Goal: Information Seeking & Learning: Stay updated

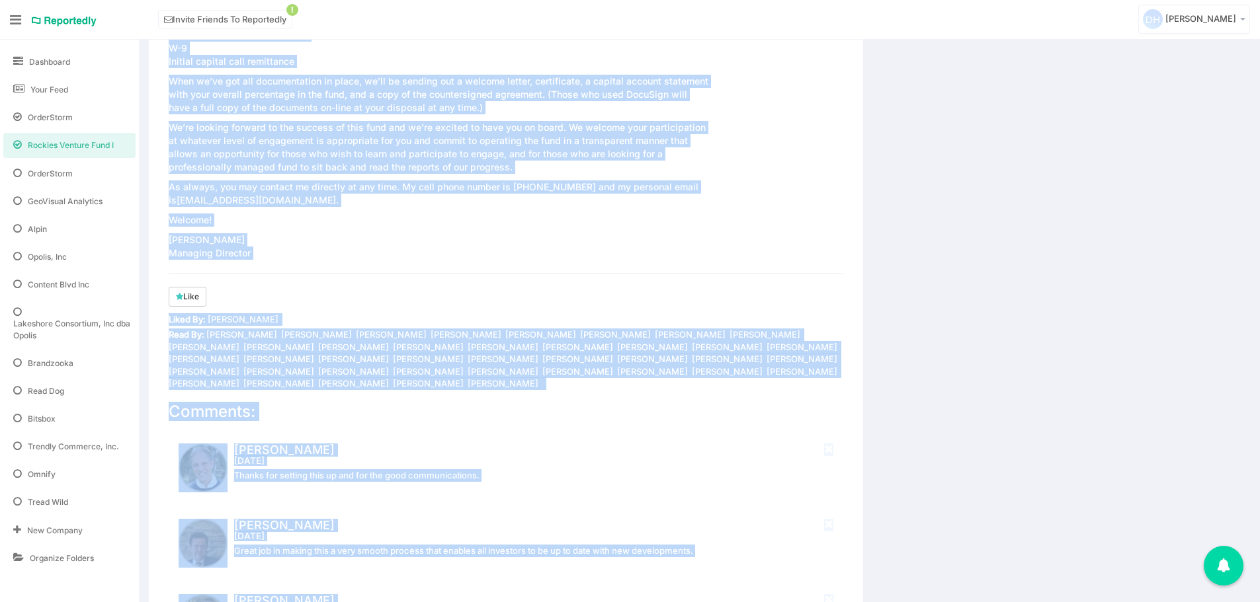
scroll to position [1491, 0]
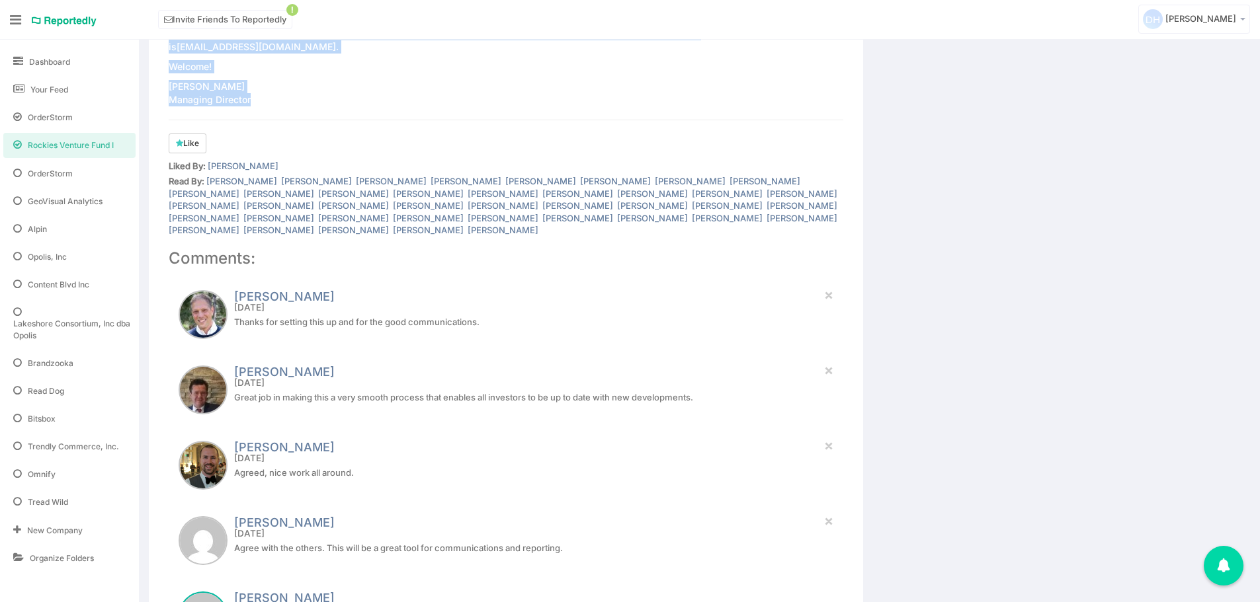
drag, startPoint x: 170, startPoint y: 292, endPoint x: 425, endPoint y: 106, distance: 315.7
copy div "Rockies Venture Fund I Update Welcome to Rockies Venture Fund Update #1 We’re u…"
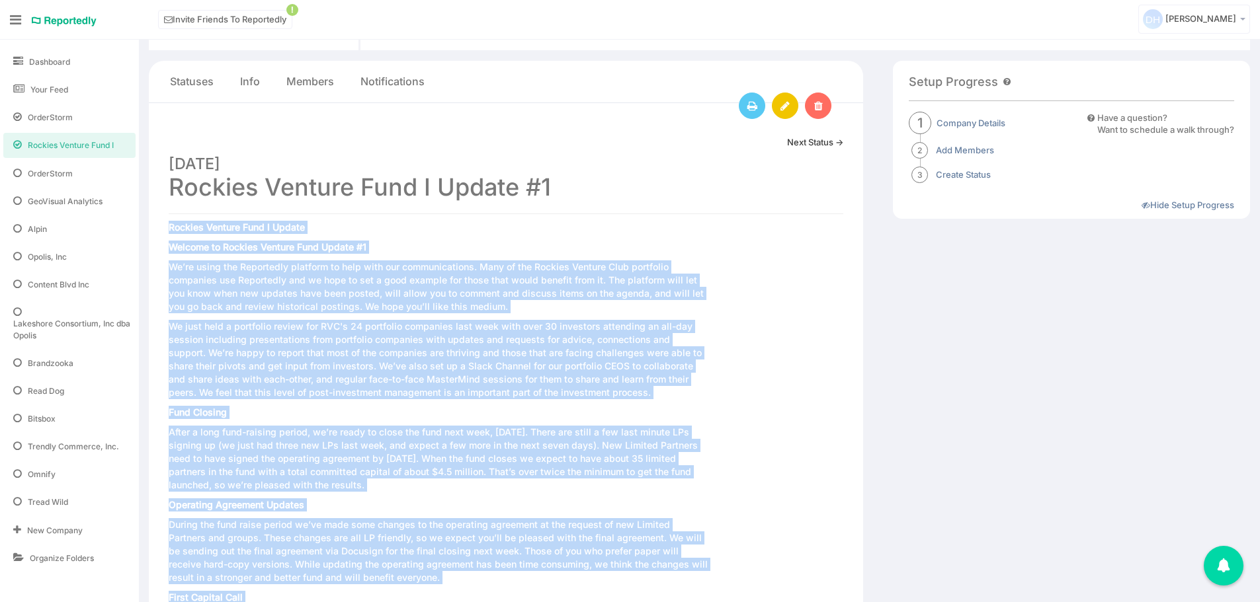
scroll to position [0, 0]
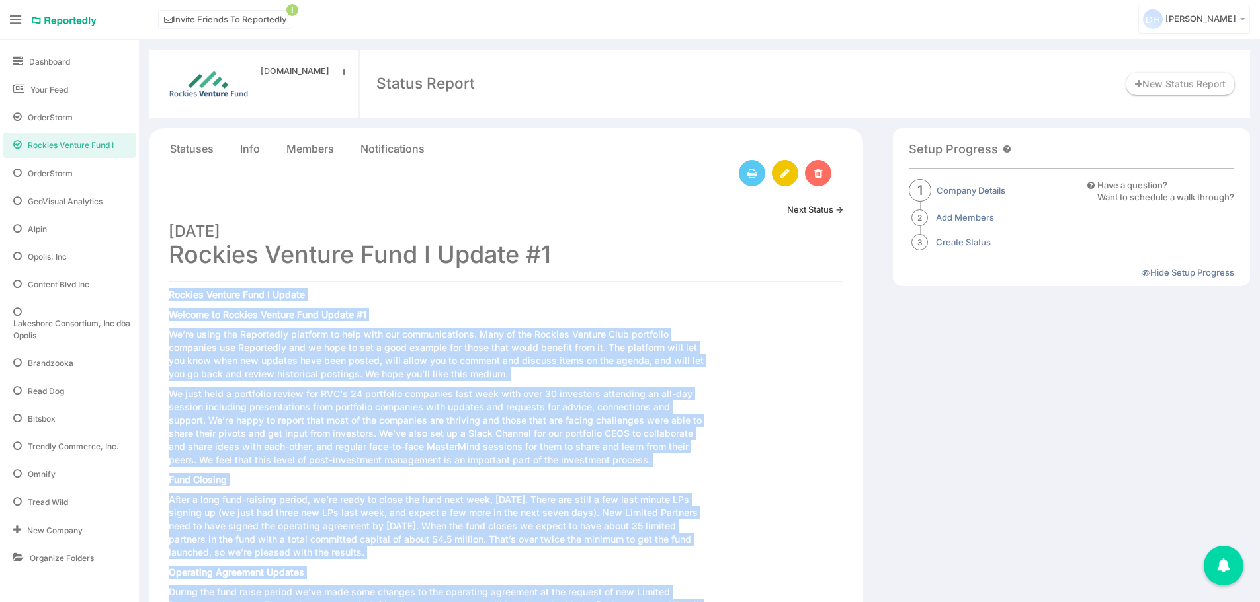
drag, startPoint x: 562, startPoint y: 257, endPoint x: 170, endPoint y: 249, distance: 392.2
click at [170, 249] on h1 "February 07, 2017 Rockies Venture Fund I Update #1" at bounding box center [506, 242] width 675 height 52
copy h1 "Rockies Venture Fund I Update #1"
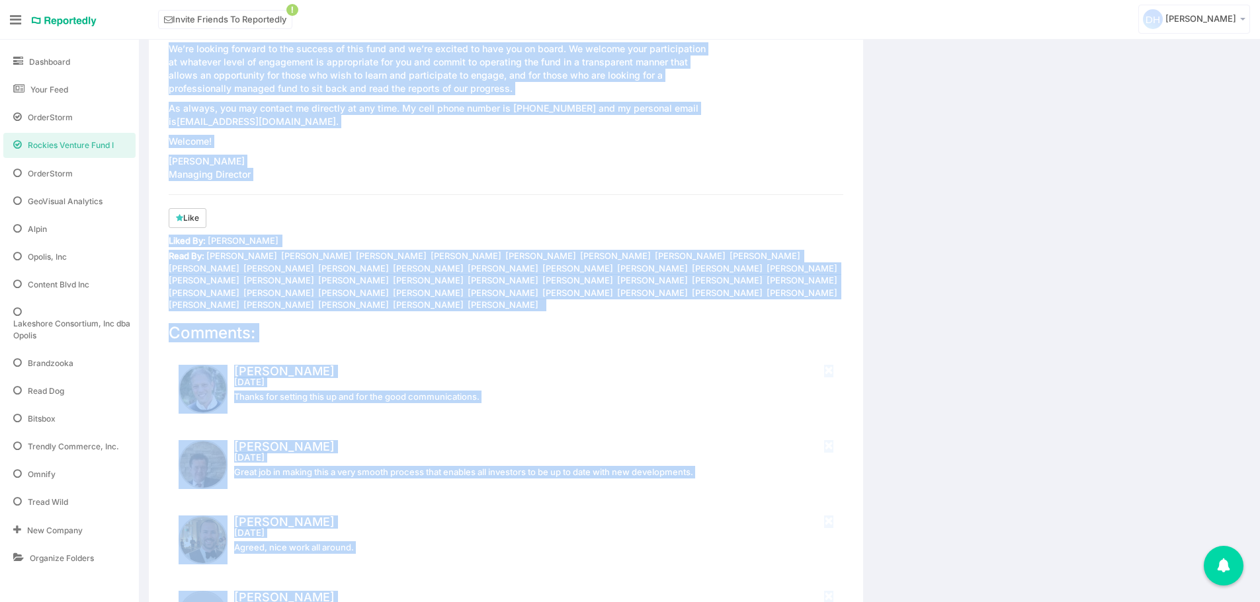
scroll to position [1441, 0]
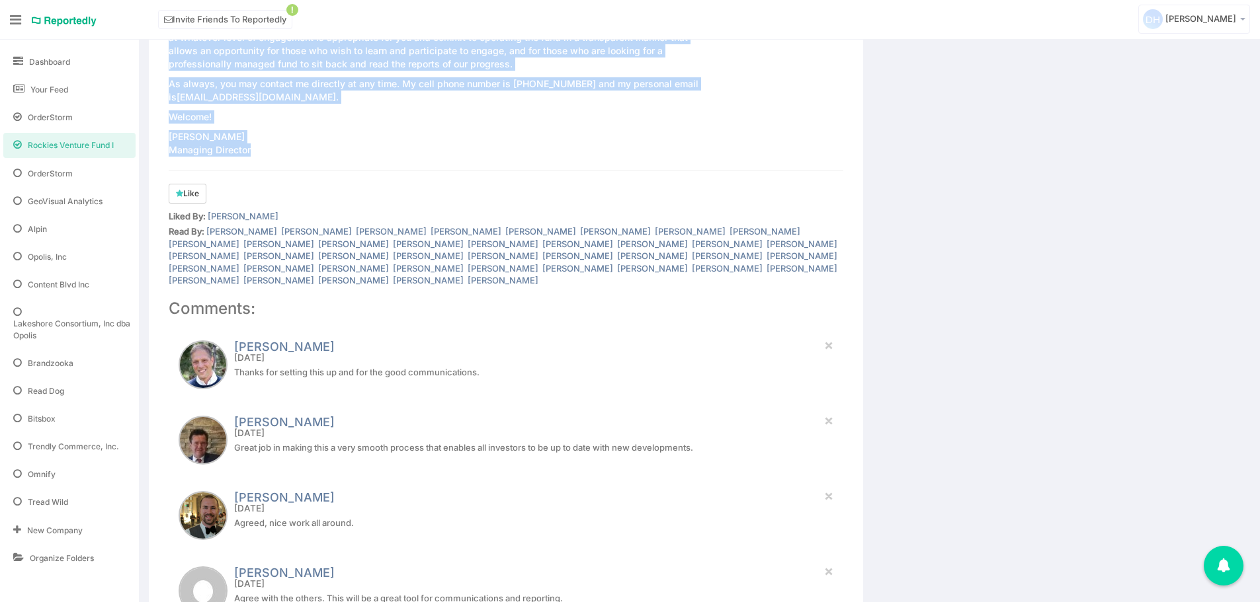
drag, startPoint x: 167, startPoint y: 315, endPoint x: 413, endPoint y: 158, distance: 291.7
copy div "Welcome to Rockies Venture Fund Update #1 We’re using the Reportedly platform t…"
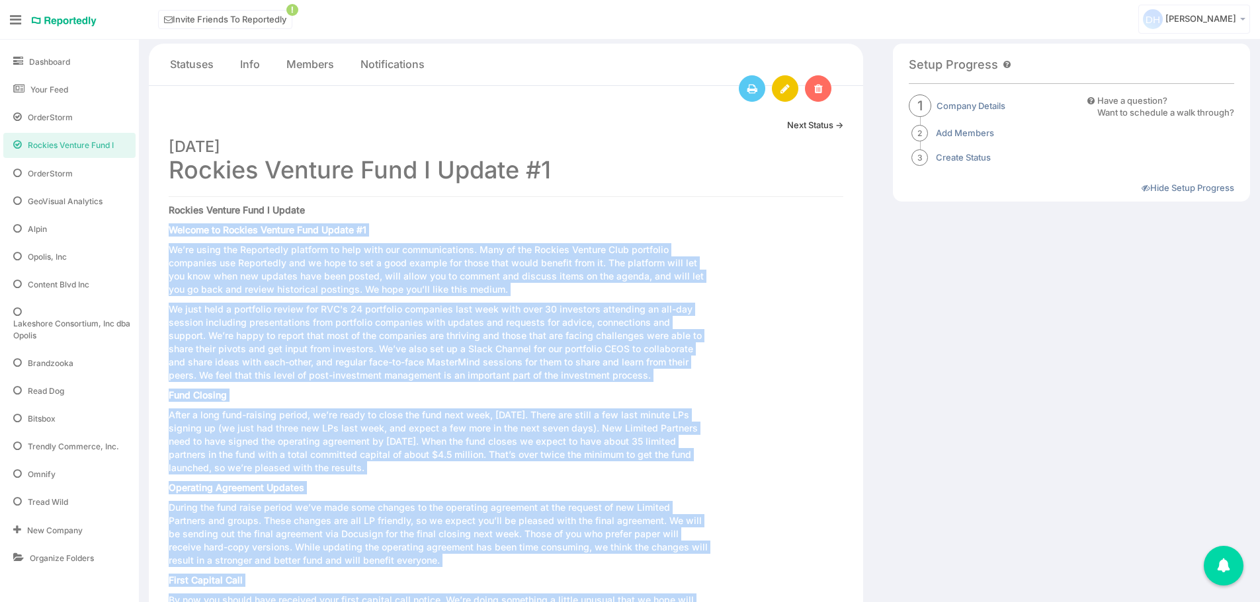
scroll to position [0, 0]
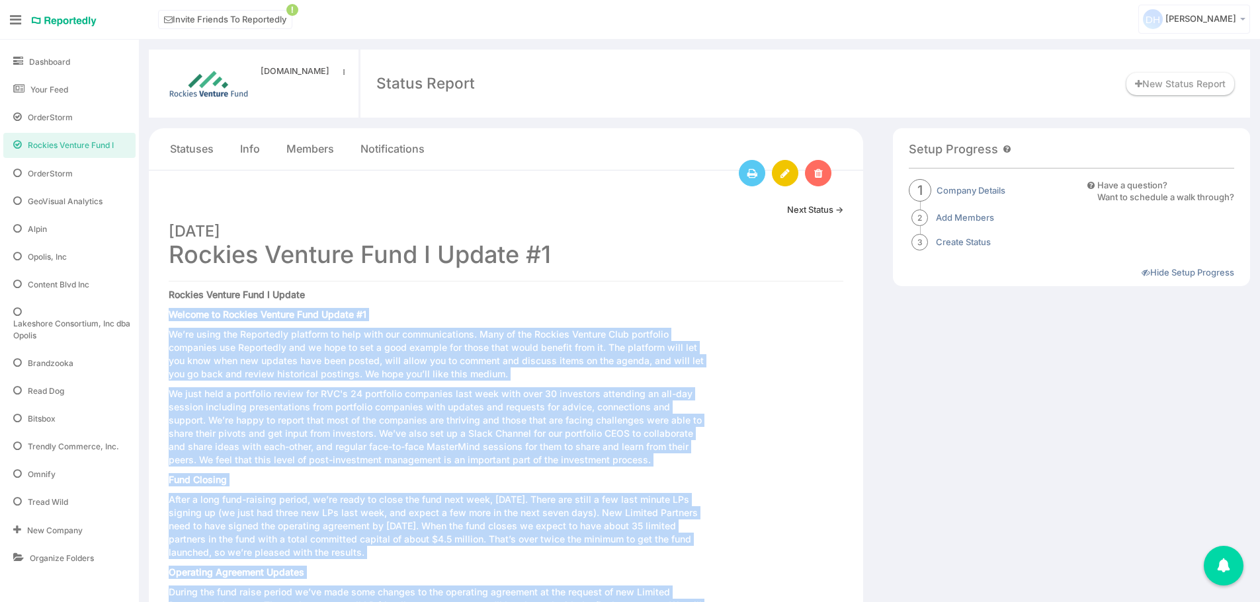
click at [806, 212] on link "Next Status →" at bounding box center [815, 210] width 56 height 13
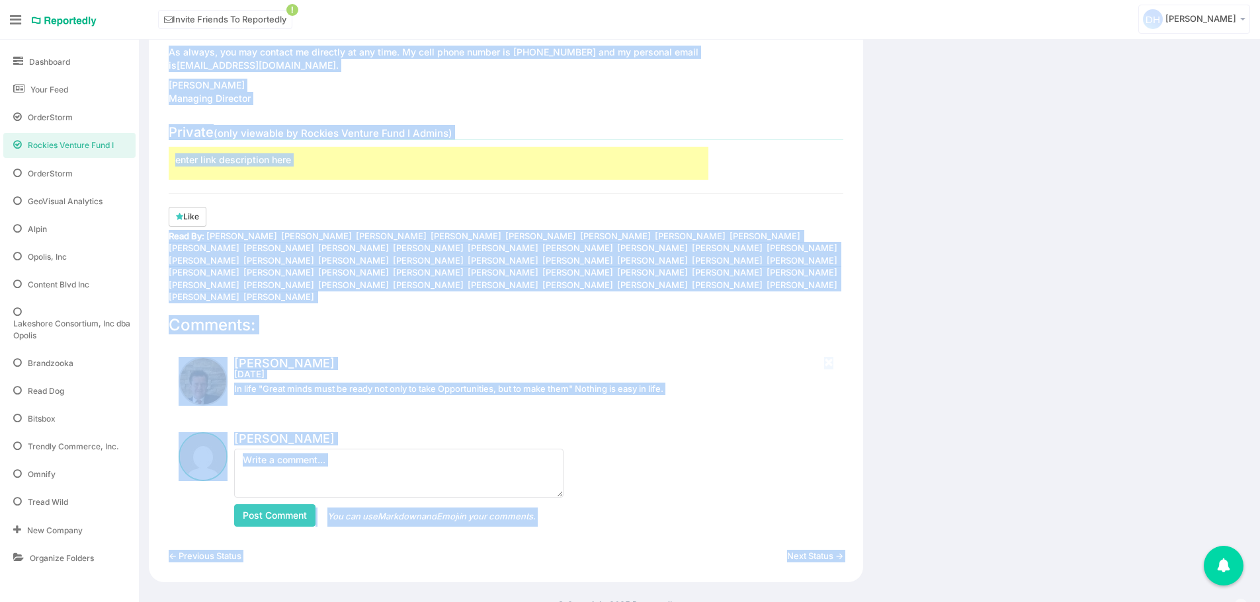
scroll to position [848, 0]
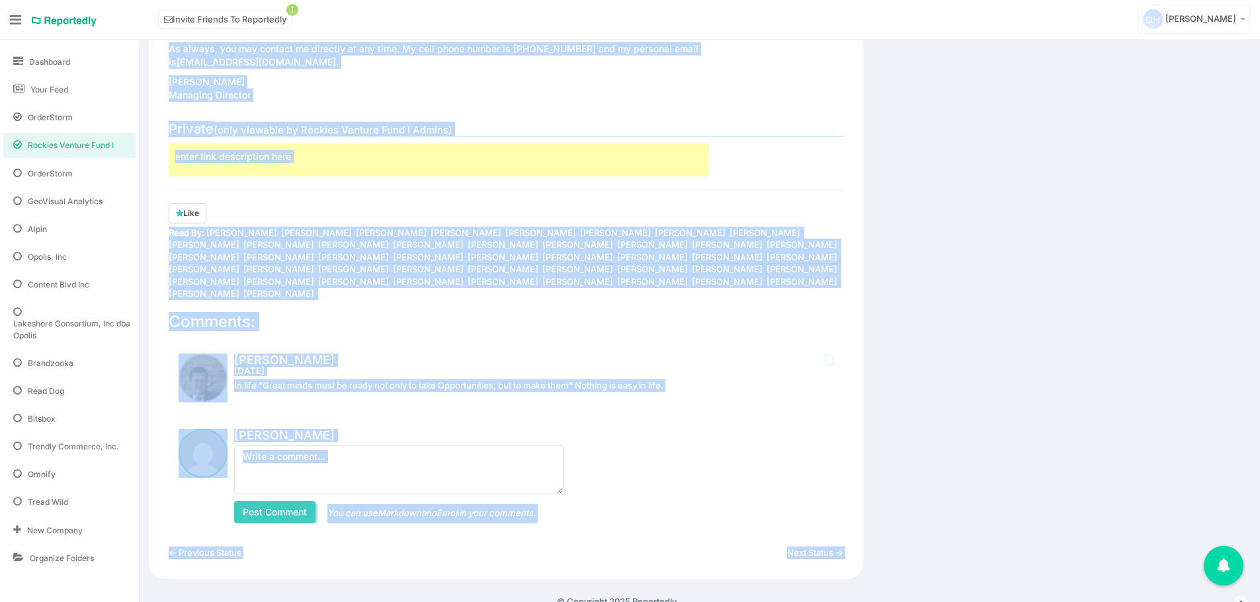
drag, startPoint x: 169, startPoint y: 294, endPoint x: 332, endPoint y: 99, distance: 254.4
copy div "Rockies Venture Fund Update #2 Closing Details Update For those of you who have…"
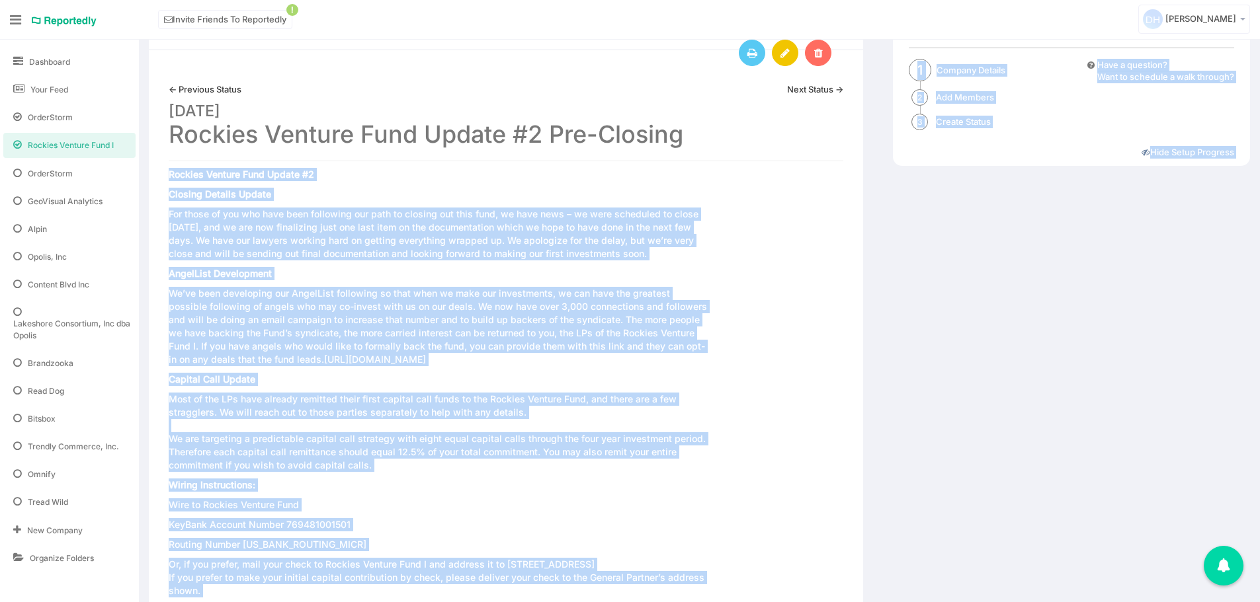
scroll to position [0, 0]
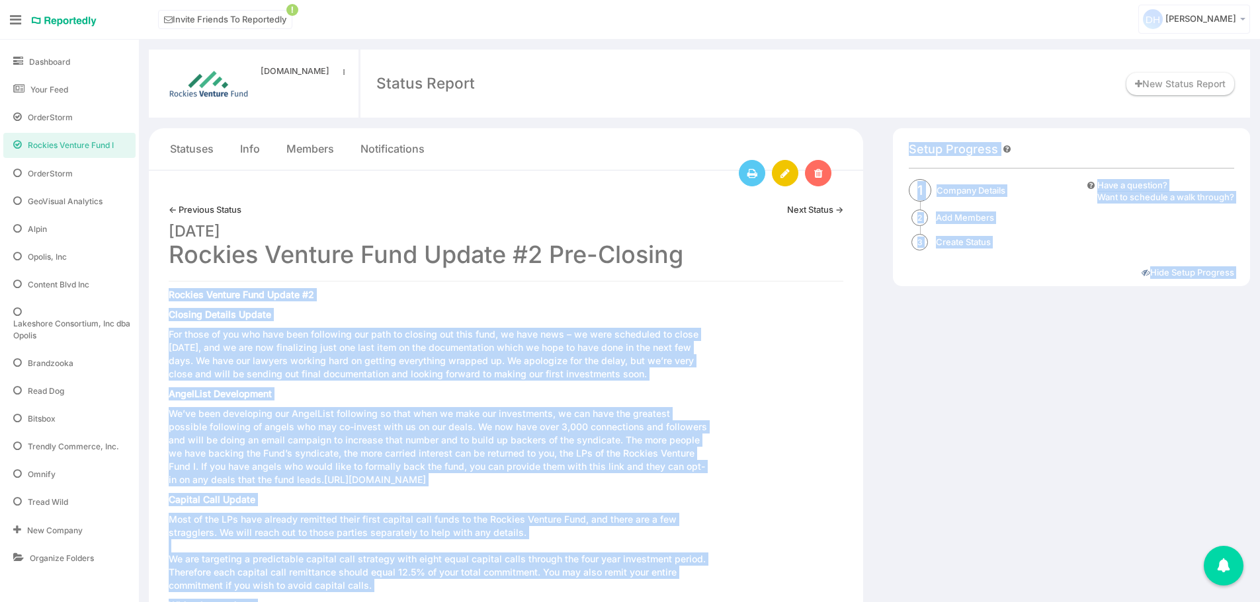
click at [809, 207] on link "Next Status →" at bounding box center [815, 210] width 56 height 13
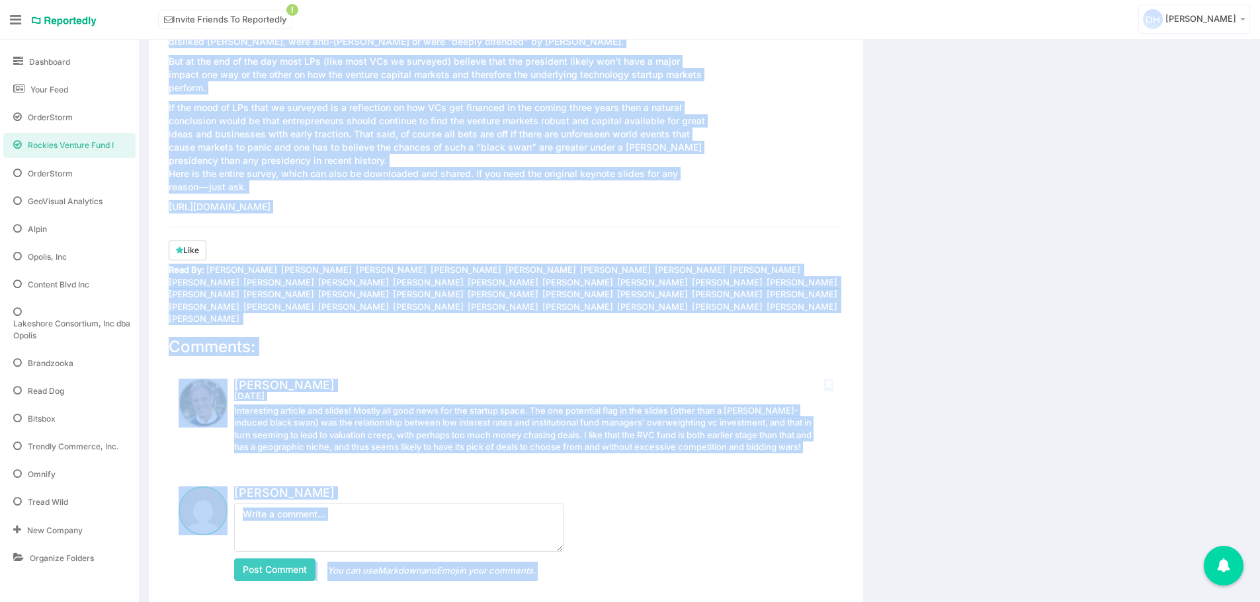
scroll to position [1267, 0]
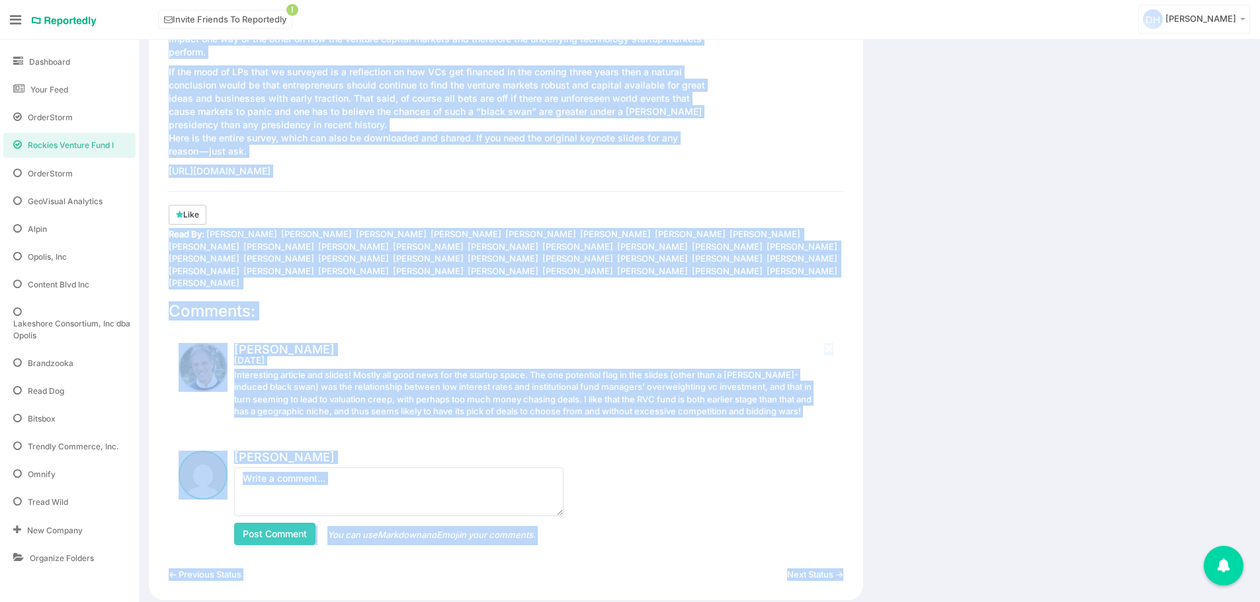
drag, startPoint x: 171, startPoint y: 316, endPoint x: 614, endPoint y: 162, distance: 469.7
copy div "Hello, As we're on the cusp of launching the Rockies Venture Fund, I found an i…"
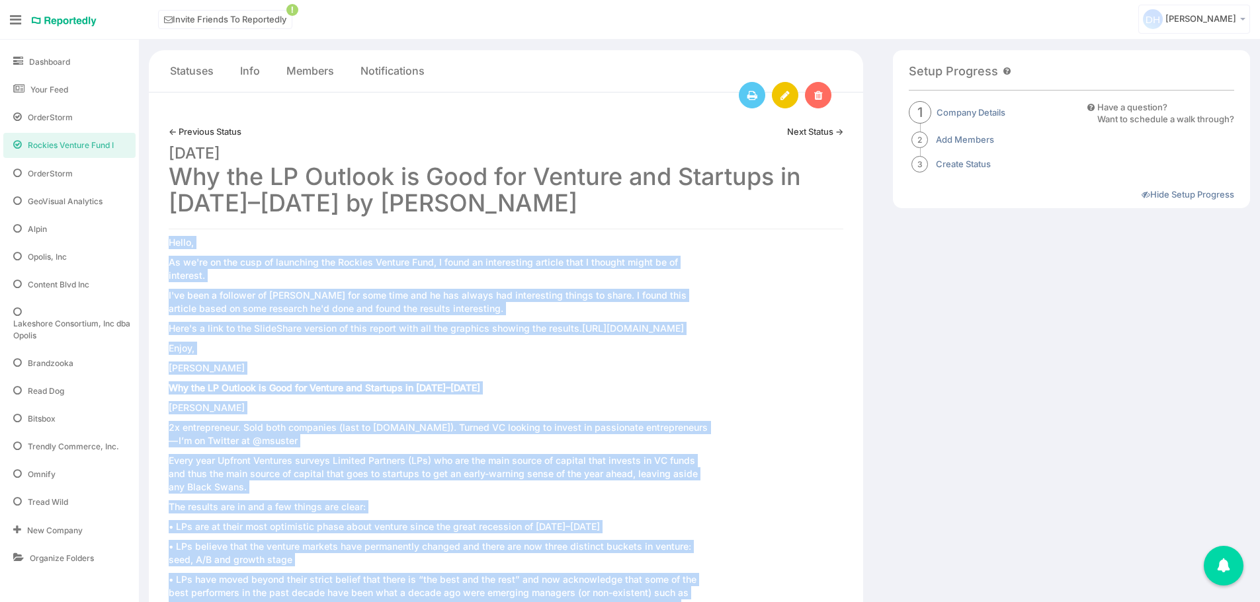
scroll to position [0, 0]
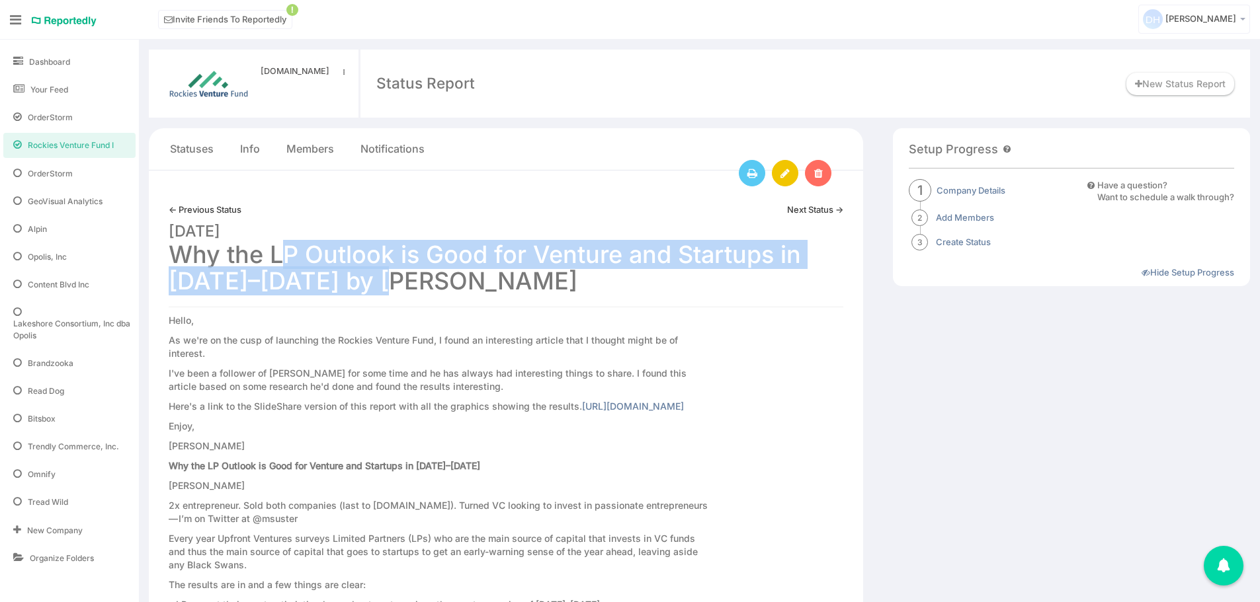
drag, startPoint x: 292, startPoint y: 278, endPoint x: 175, endPoint y: 253, distance: 119.9
click at [175, 253] on h1 "March 12, 2017 Why the LP Outlook is Good for Venture and Startups in 2017–2020…" at bounding box center [506, 255] width 675 height 79
copy h1 "Why the LP Outlook is Good for Venture and Startups in 2017–2020"
click at [827, 208] on link "Next Status →" at bounding box center [815, 210] width 56 height 13
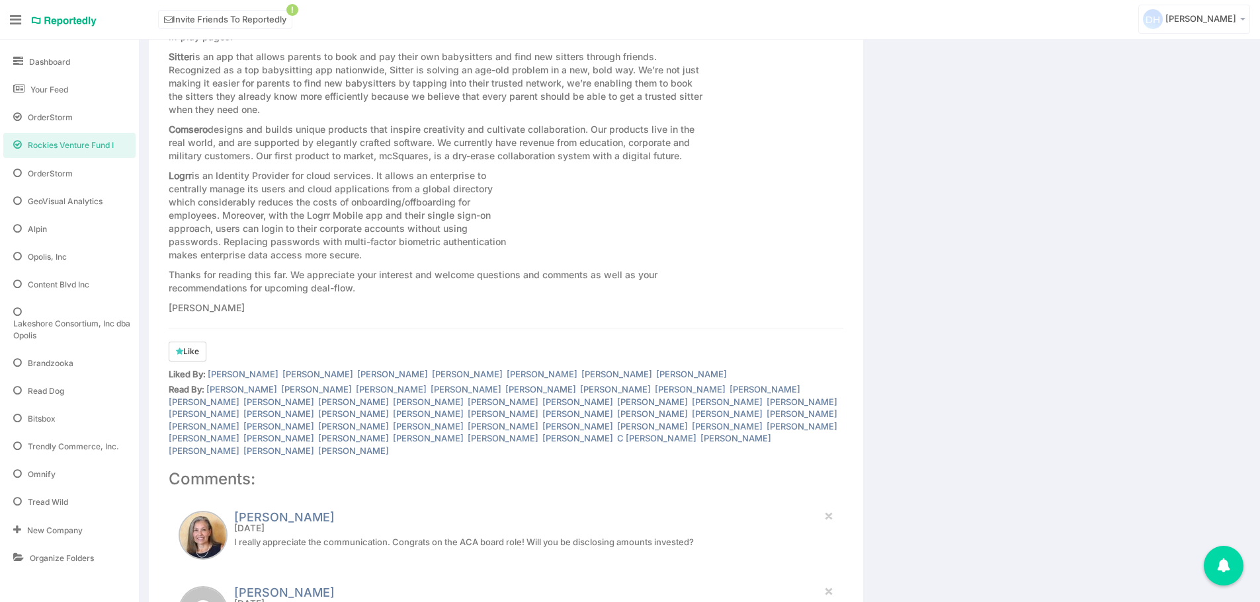
scroll to position [1201, 0]
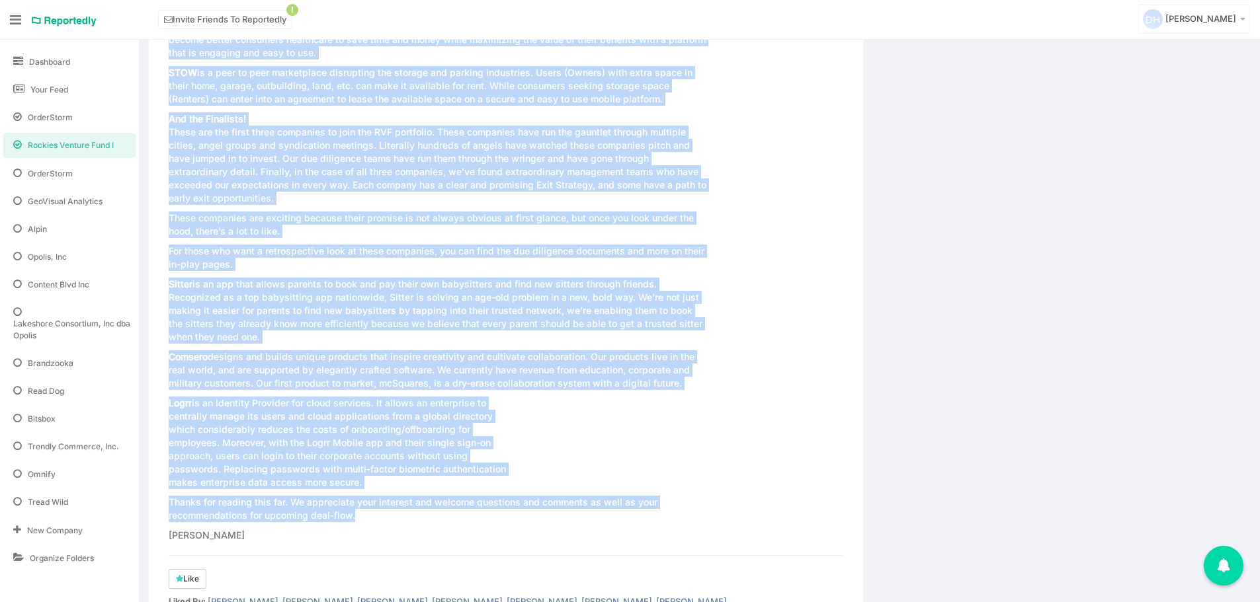
drag, startPoint x: 170, startPoint y: 289, endPoint x: 520, endPoint y: 505, distance: 411.3
click at [249, 529] on p "Peter" at bounding box center [439, 535] width 540 height 13
copy div "Rockies Venture Fund I, LP. Update May 1, 2017 I’d like to officially welcome y…"
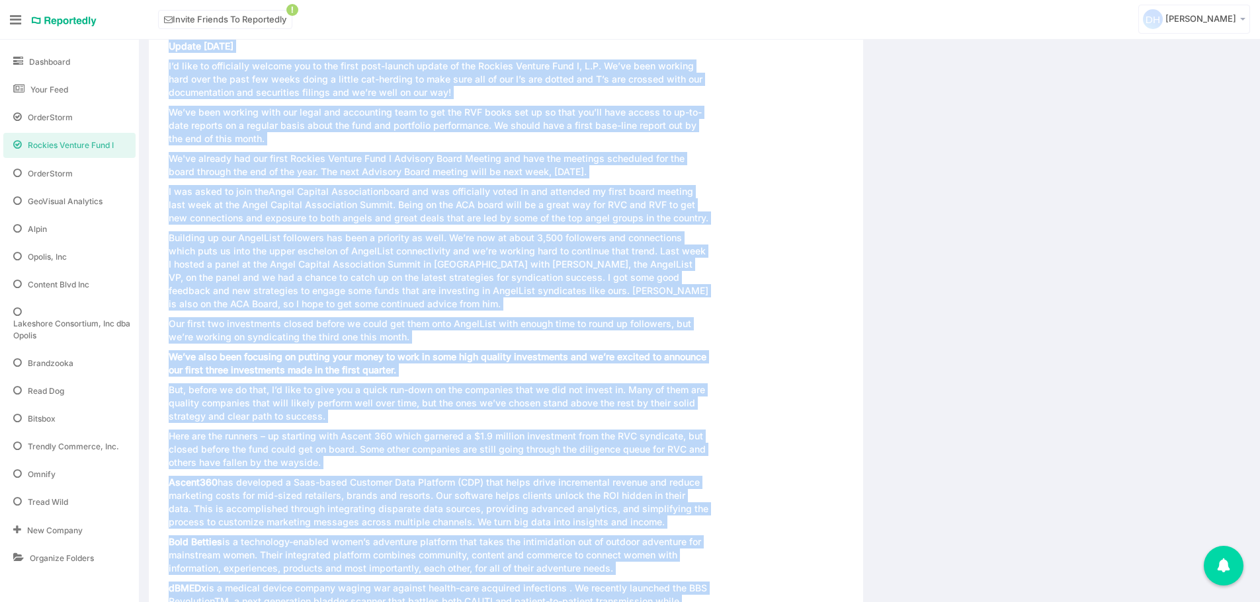
scroll to position [0, 0]
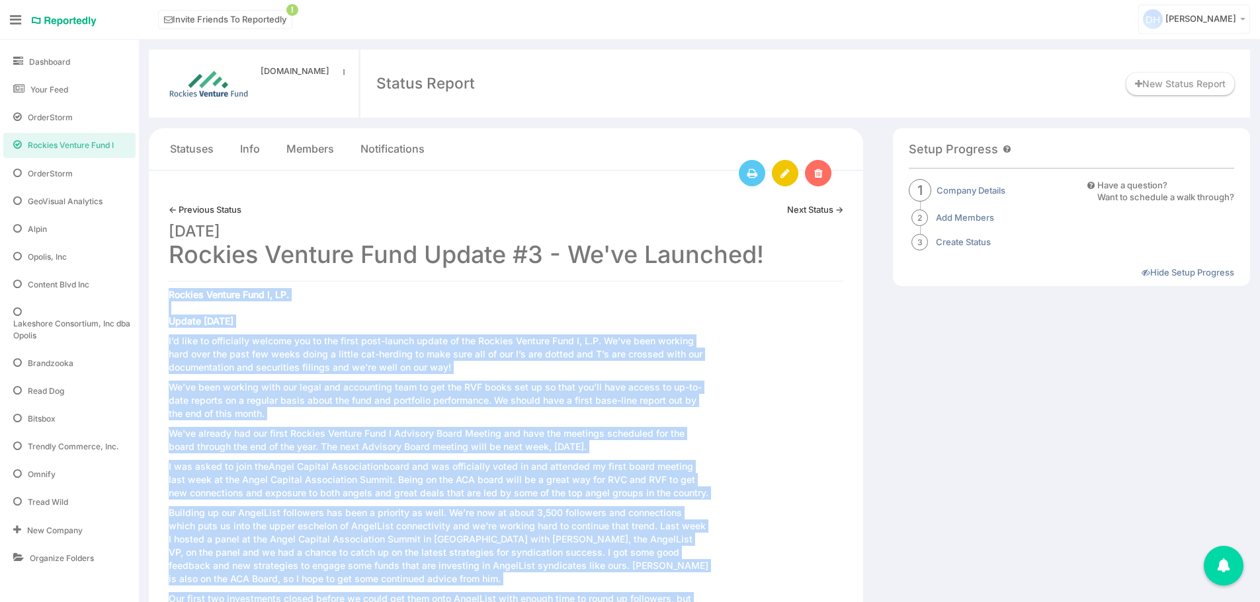
click at [811, 214] on link "Next Status →" at bounding box center [815, 210] width 56 height 13
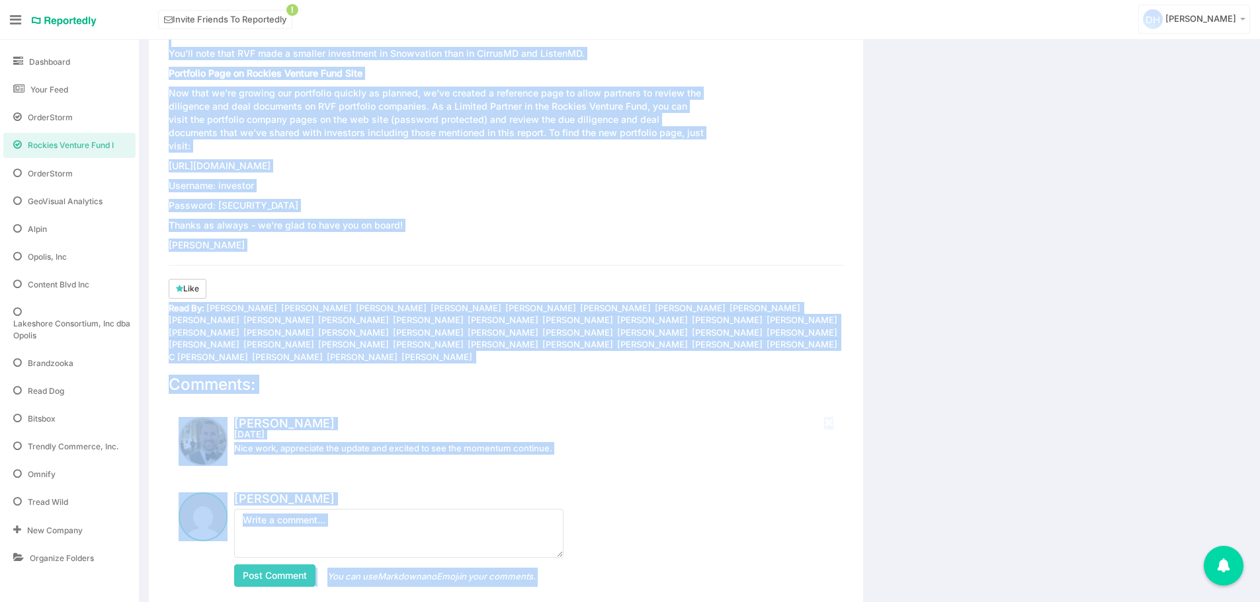
scroll to position [1419, 0]
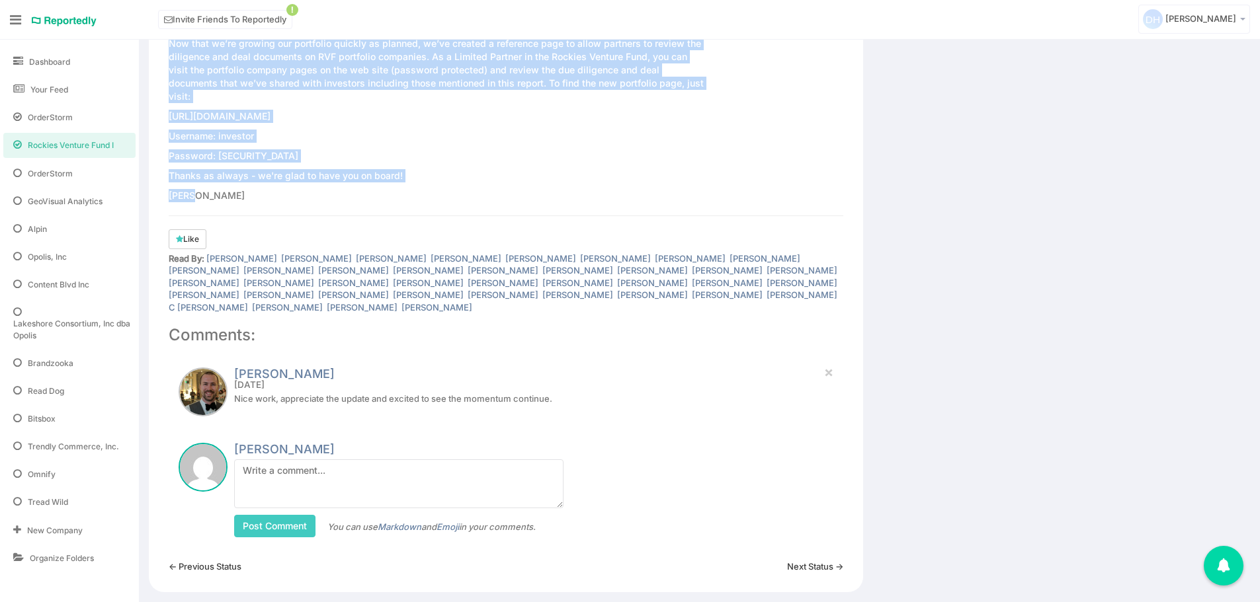
drag, startPoint x: 169, startPoint y: 294, endPoint x: 572, endPoint y: 184, distance: 417.4
copy div "Rockies Venture Fund Update June 2017 Capital Call coming up The RVF will be ha…"
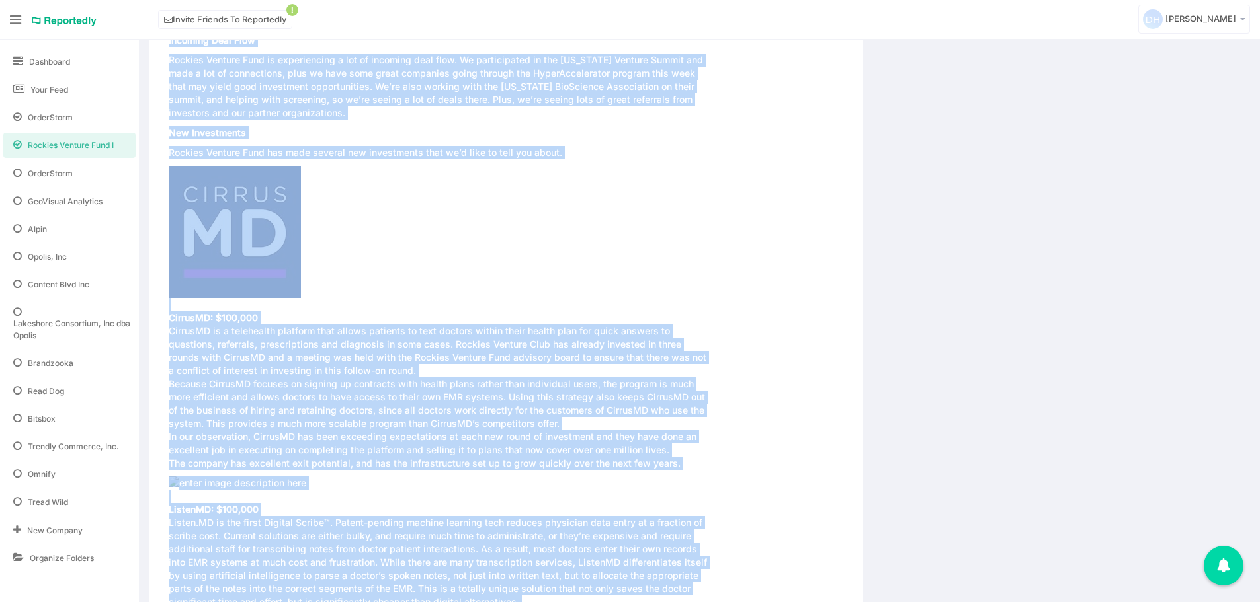
scroll to position [0, 0]
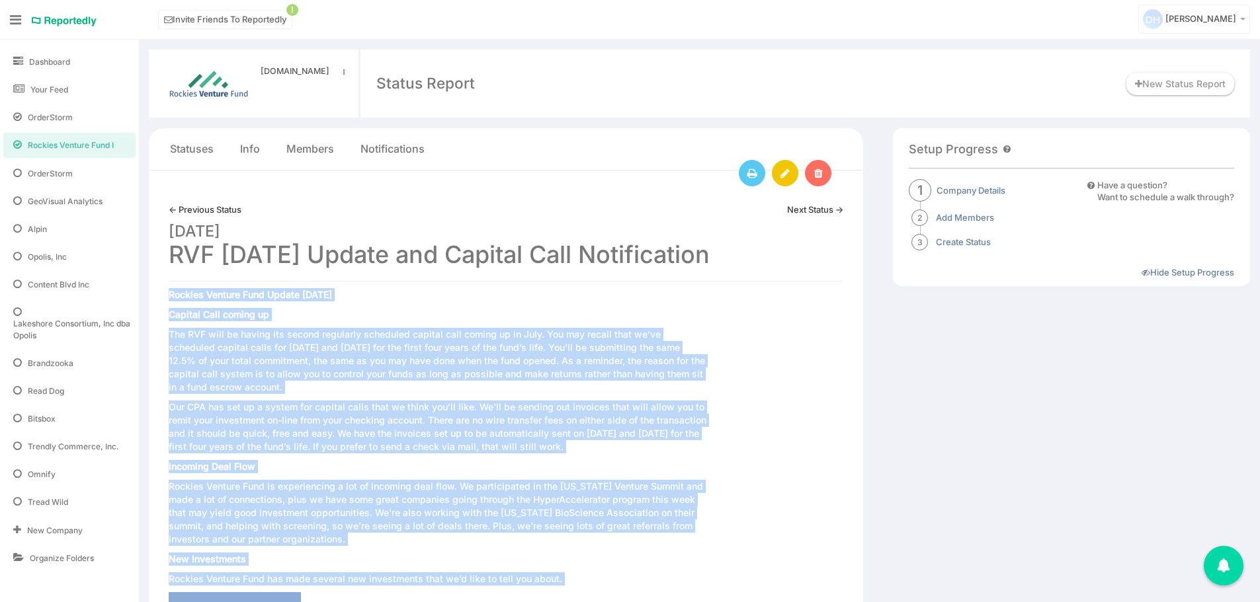
click at [831, 212] on link "Next Status →" at bounding box center [815, 210] width 56 height 13
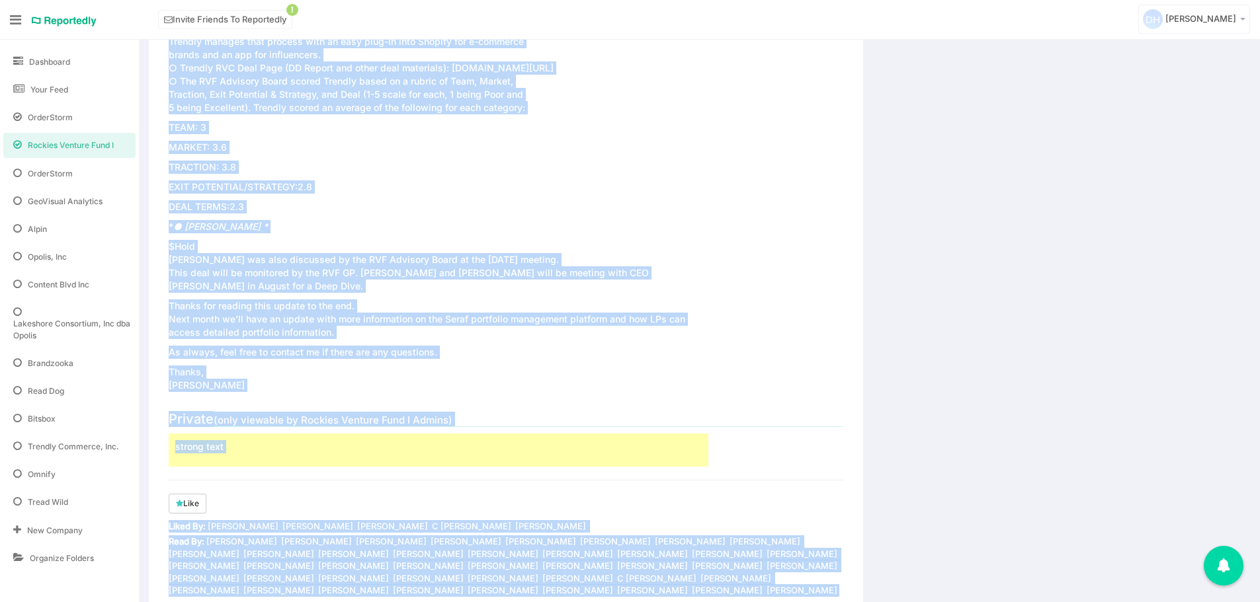
scroll to position [2148, 0]
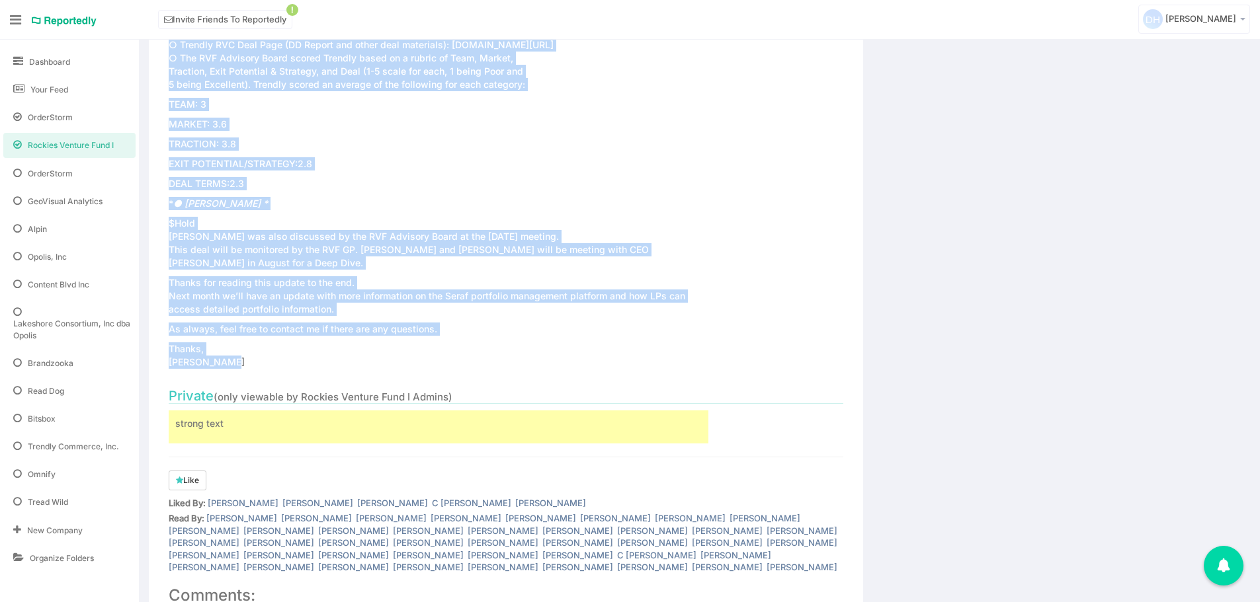
drag, startPoint x: 169, startPoint y: 296, endPoint x: 334, endPoint y: 366, distance: 179.3
copy div "Loremip Dolorsi Amet Consec Adipis 0552 (Elitseddoeiu - Tempori Utlabor Etdolor…"
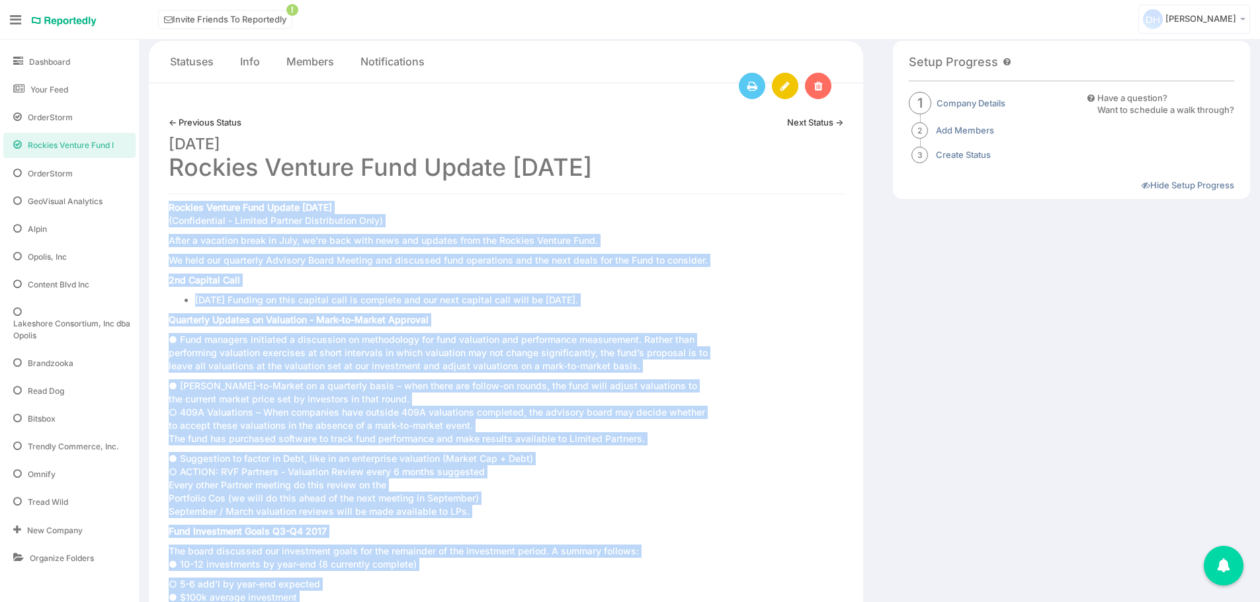
scroll to position [0, 0]
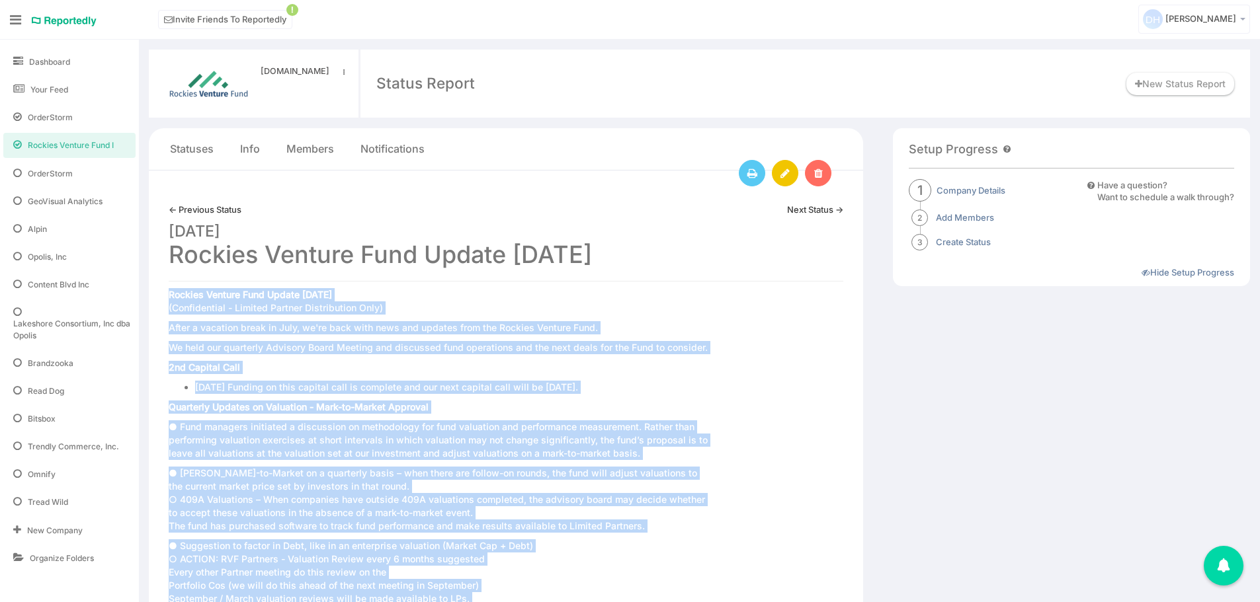
click at [804, 211] on link "Next Status →" at bounding box center [815, 210] width 56 height 13
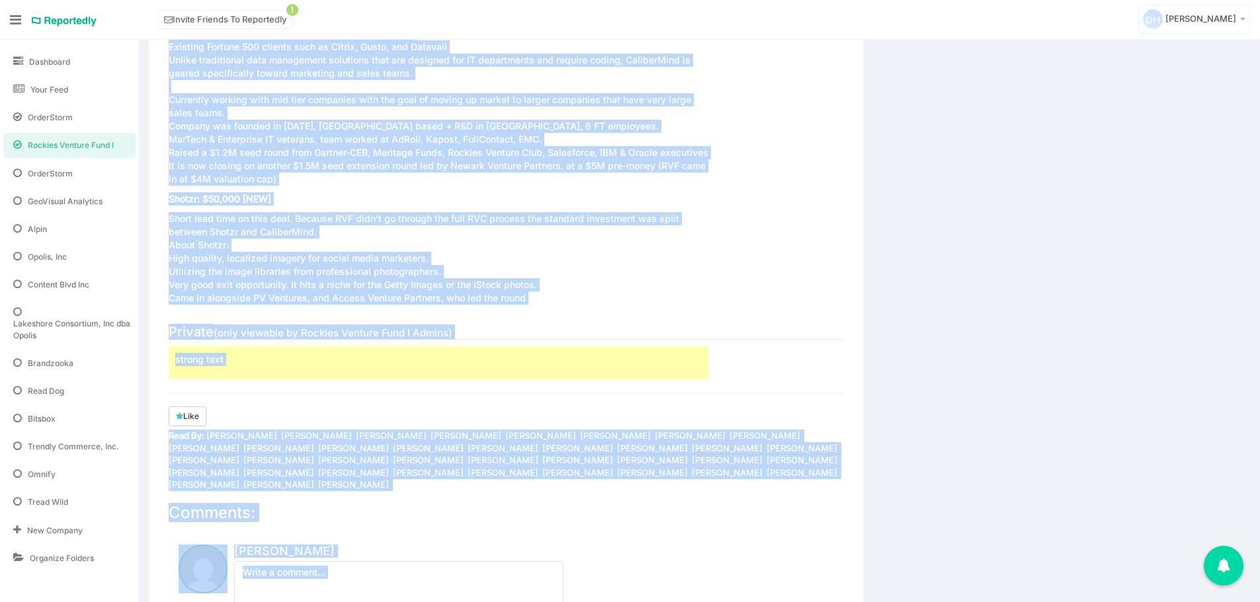
scroll to position [3061, 0]
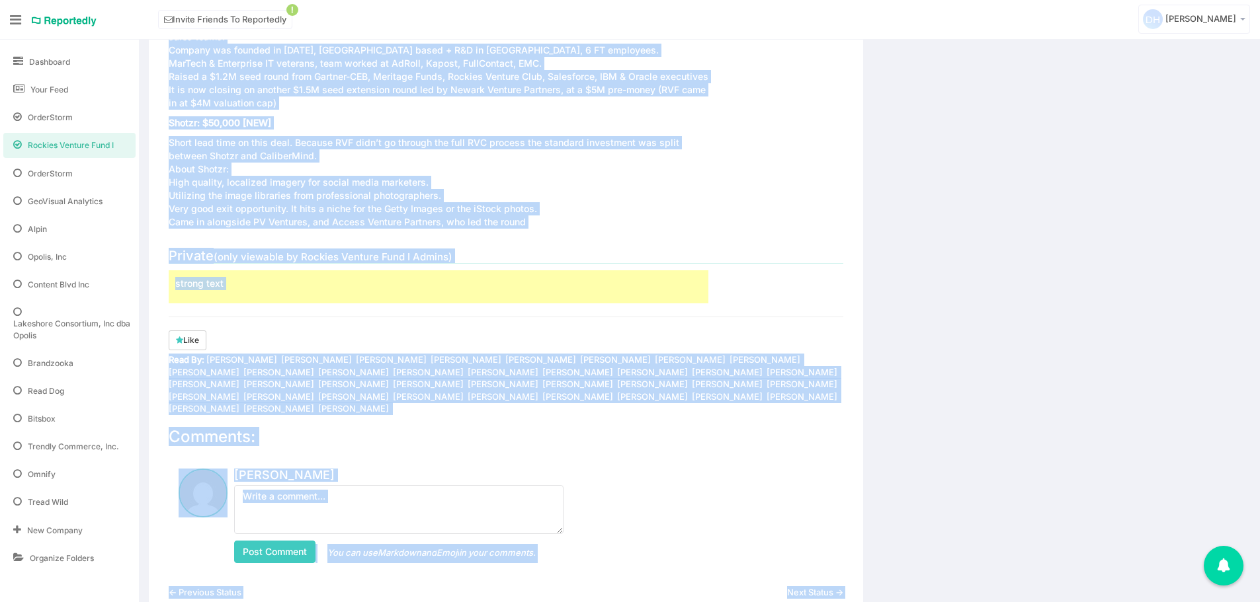
drag, startPoint x: 170, startPoint y: 319, endPoint x: 549, endPoint y: 181, distance: 403.4
copy div "Updates: New Investments Annual RVF Meeting RVF Syndication Strategy Update P2B…"
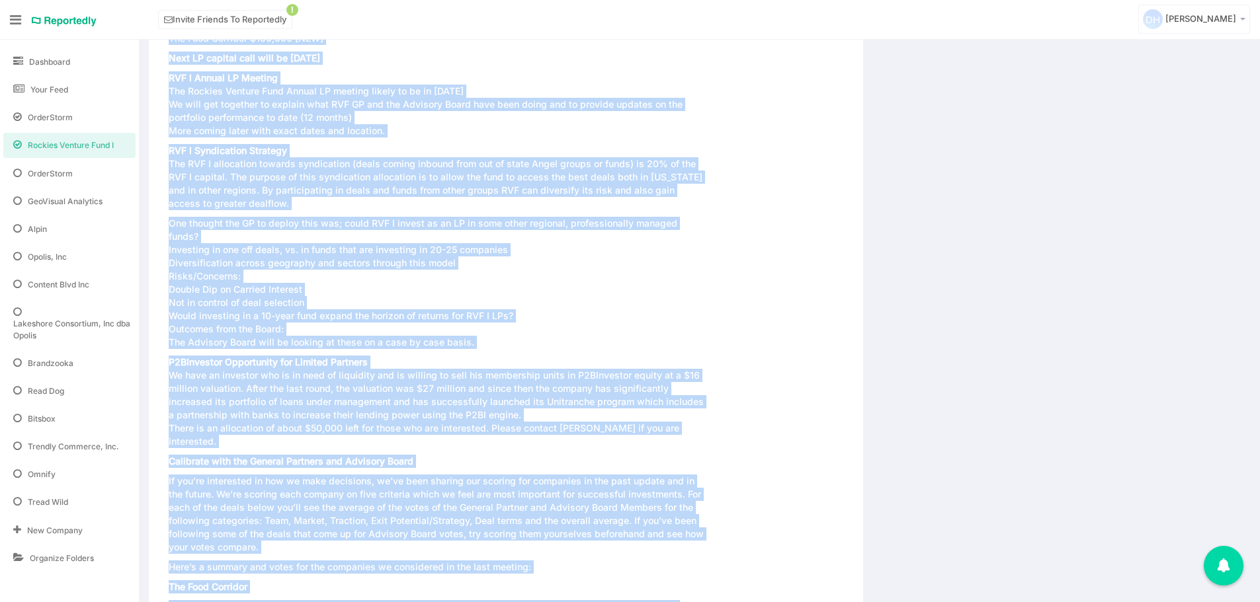
scroll to position [0, 0]
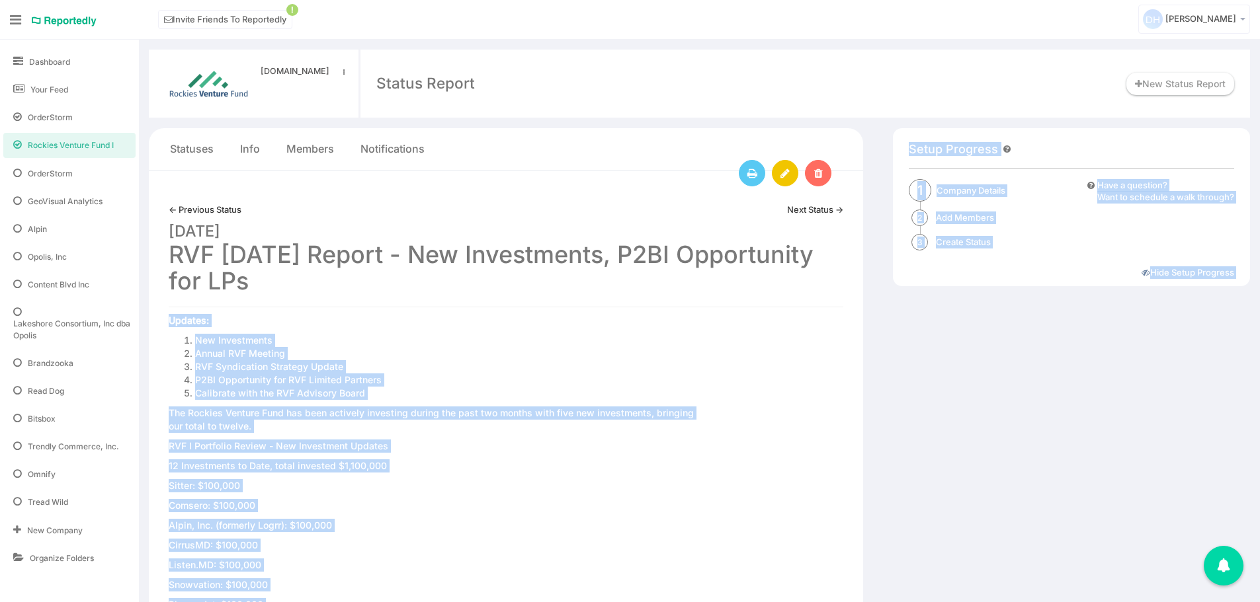
drag, startPoint x: 411, startPoint y: 286, endPoint x: 173, endPoint y: 259, distance: 239.6
click at [173, 259] on h1 "October 22, 2017 RVF October 2017 Report - New Investments, P2BI Opportunity fo…" at bounding box center [506, 255] width 675 height 79
copy h1 "RVF October 2017 Report - New Investments, P2BI Opportunity for LPs"
click at [826, 214] on link "Next Status →" at bounding box center [815, 210] width 56 height 13
